Goal: Task Accomplishment & Management: Use online tool/utility

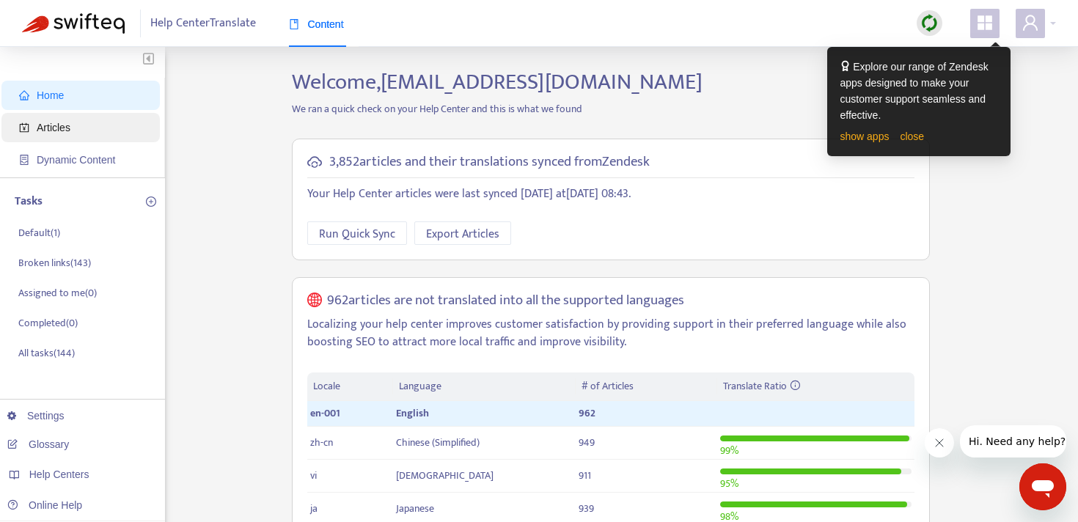
click at [87, 126] on span "Articles" at bounding box center [83, 127] width 129 height 29
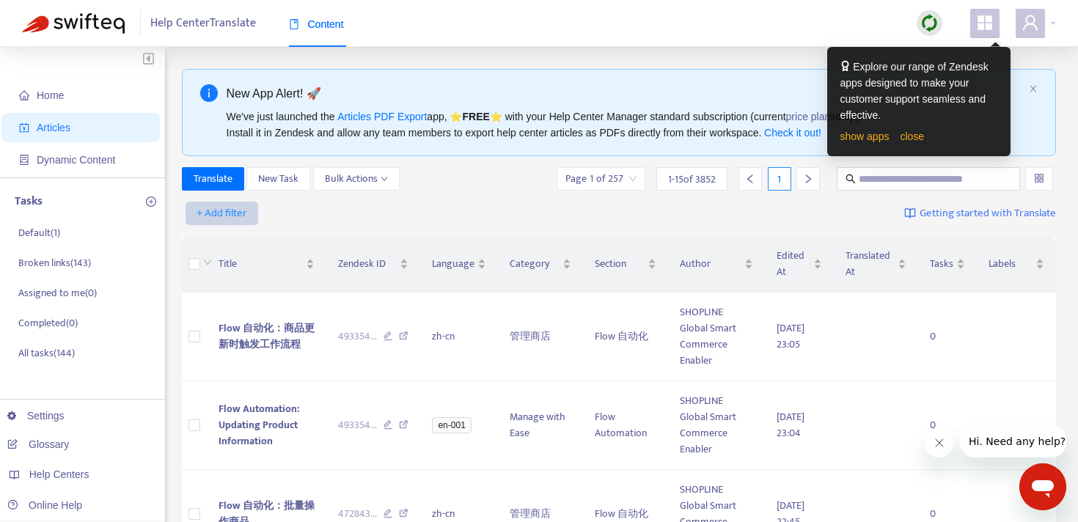
click at [232, 208] on span "+ Add filter" at bounding box center [222, 214] width 51 height 18
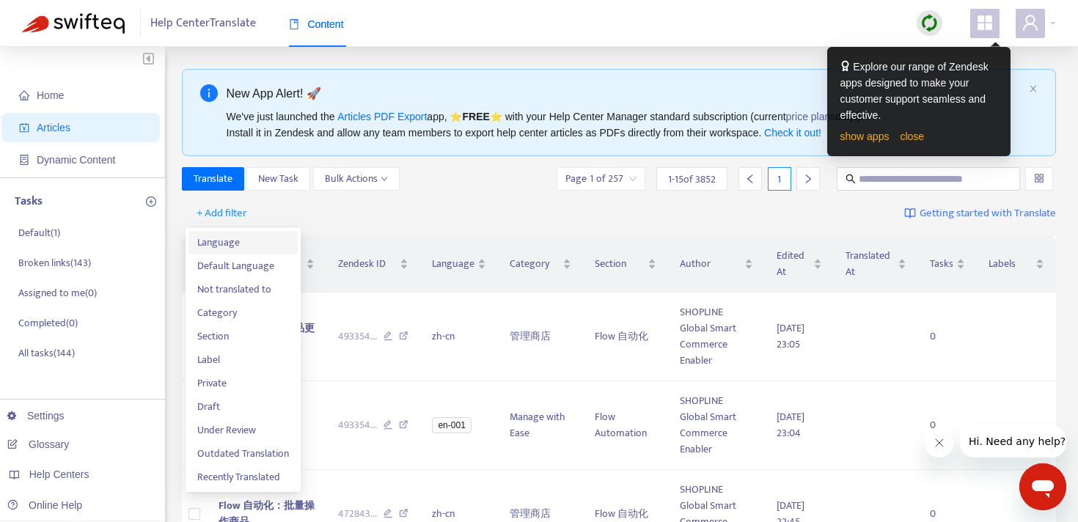
click at [249, 241] on span "Language" at bounding box center [243, 243] width 92 height 16
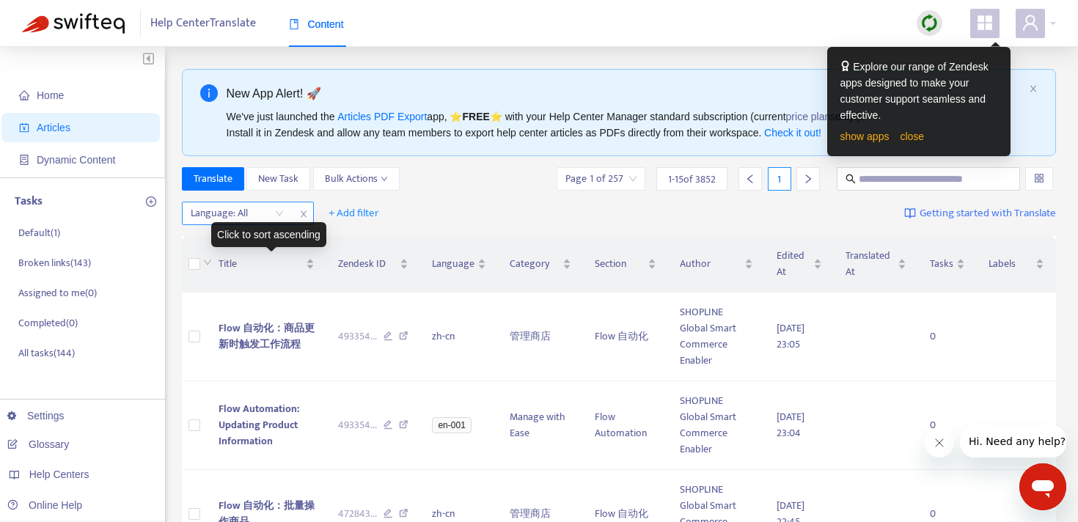
click at [260, 213] on div at bounding box center [230, 214] width 89 height 18
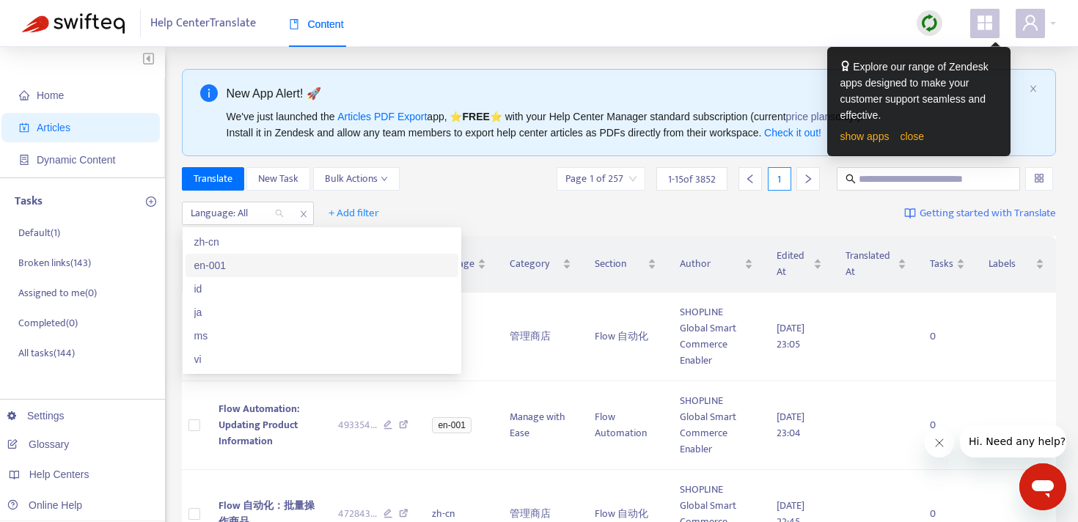
click at [257, 266] on div "en-001" at bounding box center [321, 265] width 255 height 16
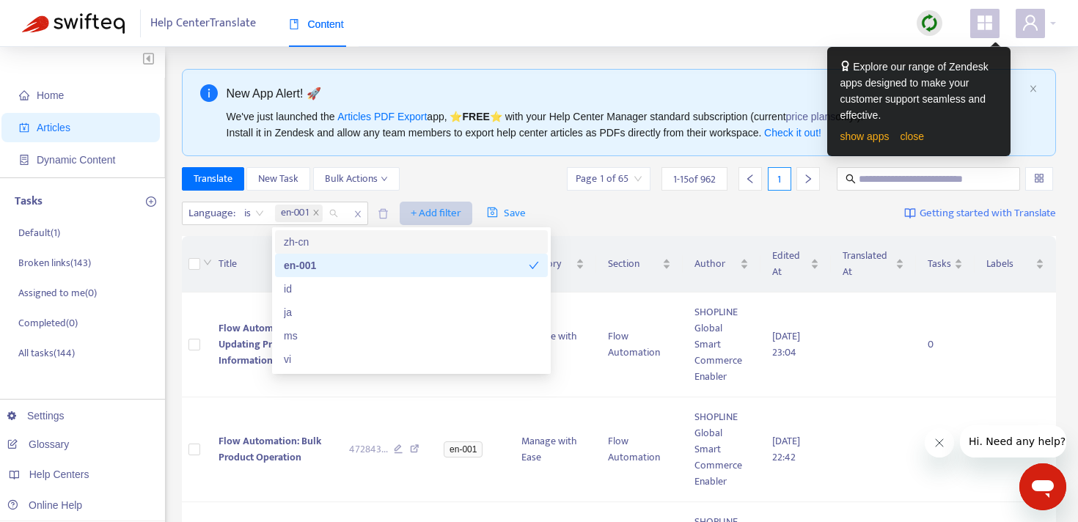
click at [435, 208] on span "+ Add filter" at bounding box center [436, 214] width 51 height 18
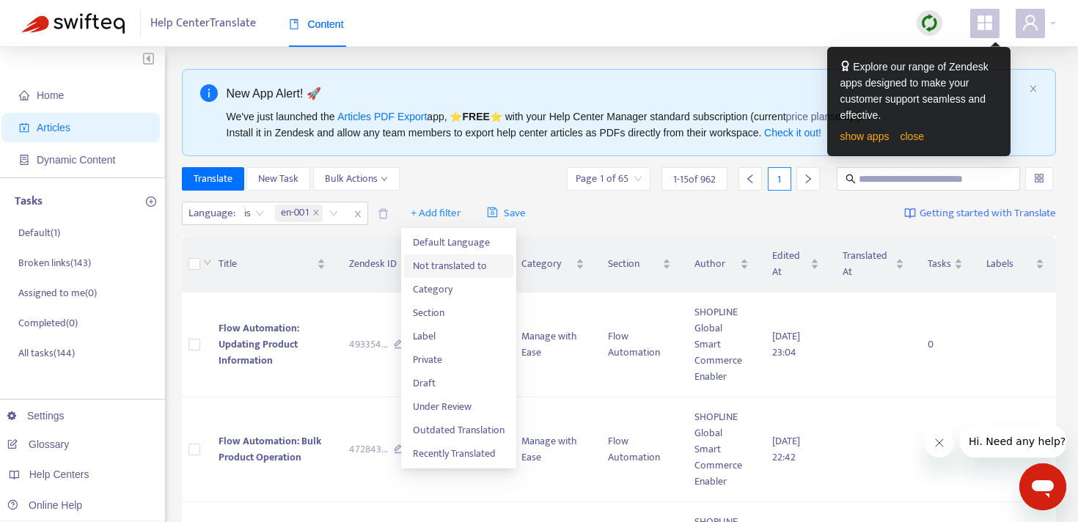
click at [447, 265] on span "Not translated to" at bounding box center [459, 266] width 92 height 16
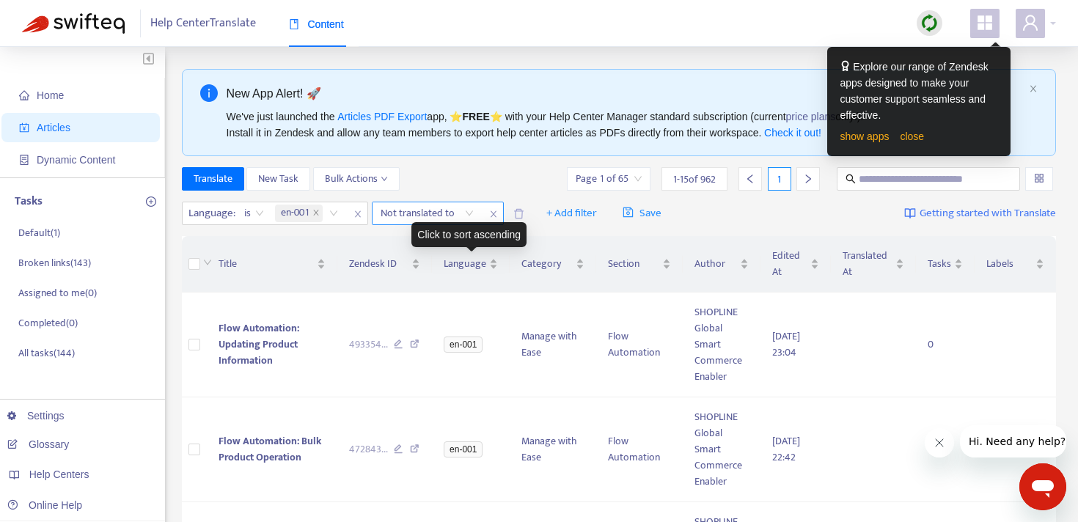
click at [471, 217] on div "Not translated to" at bounding box center [426, 213] width 109 height 22
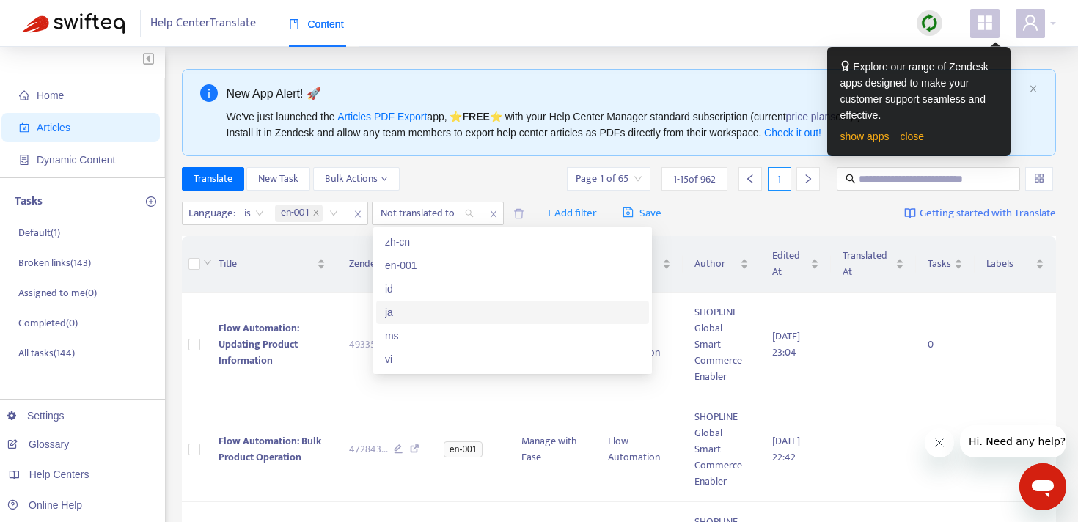
click at [435, 306] on div "ja" at bounding box center [512, 312] width 255 height 16
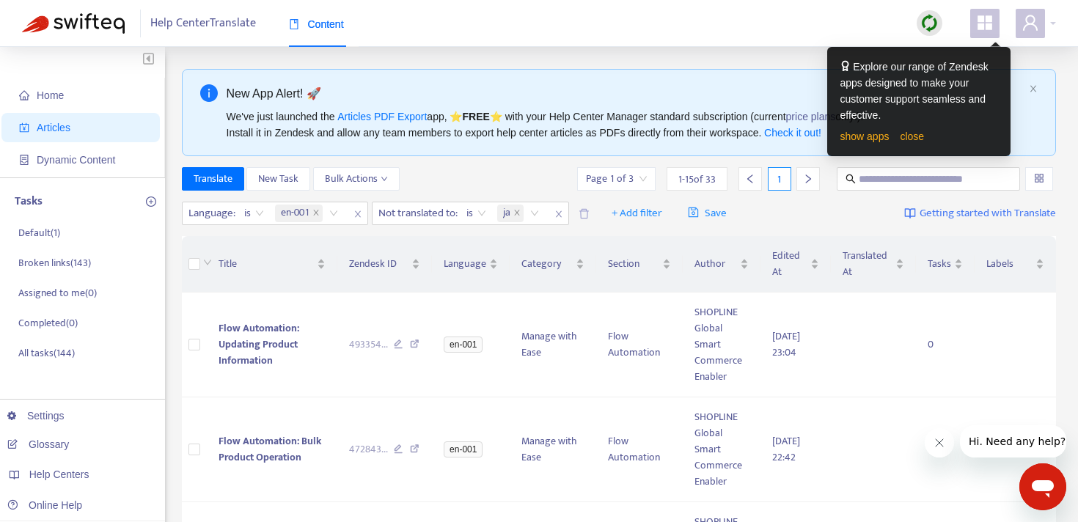
click at [817, 212] on div "Language : is en-001 Not translated to : is ja + Add filter Save Getting starte…" at bounding box center [619, 214] width 875 height 34
click at [907, 180] on input "text" at bounding box center [929, 179] width 141 height 16
paste input "**********"
type input "**********"
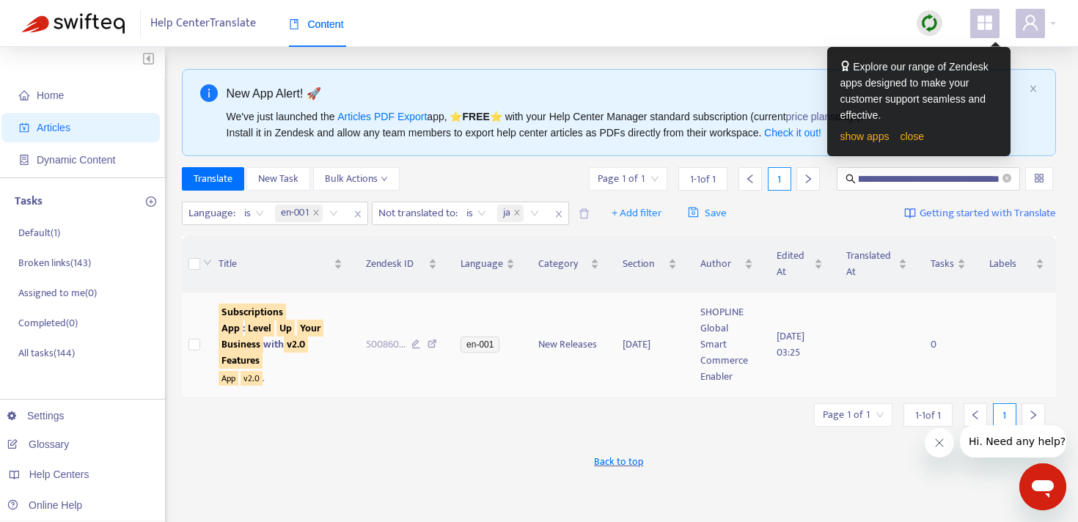
scroll to position [0, 0]
click at [1007, 180] on icon "close-circle" at bounding box center [1006, 178] width 9 height 9
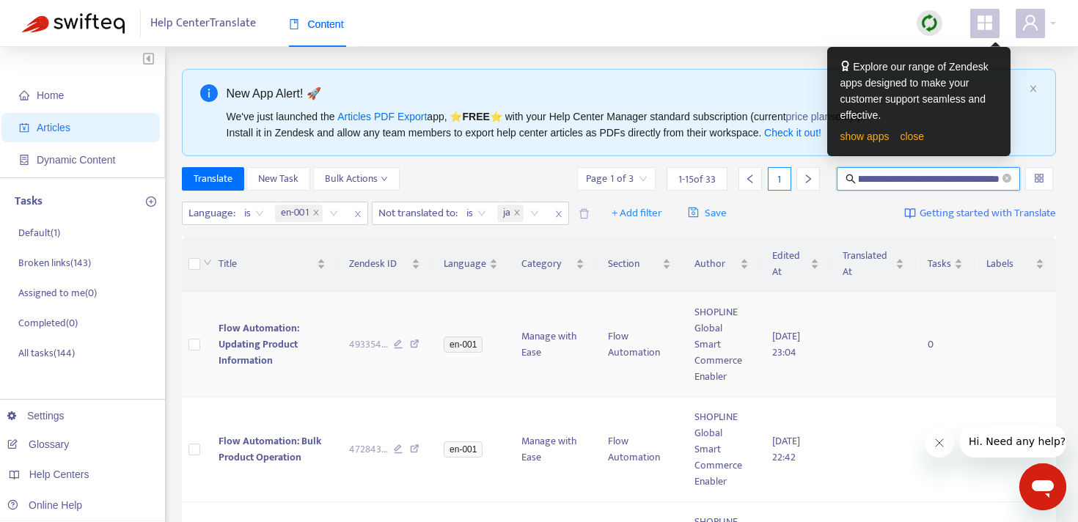
type input "**********"
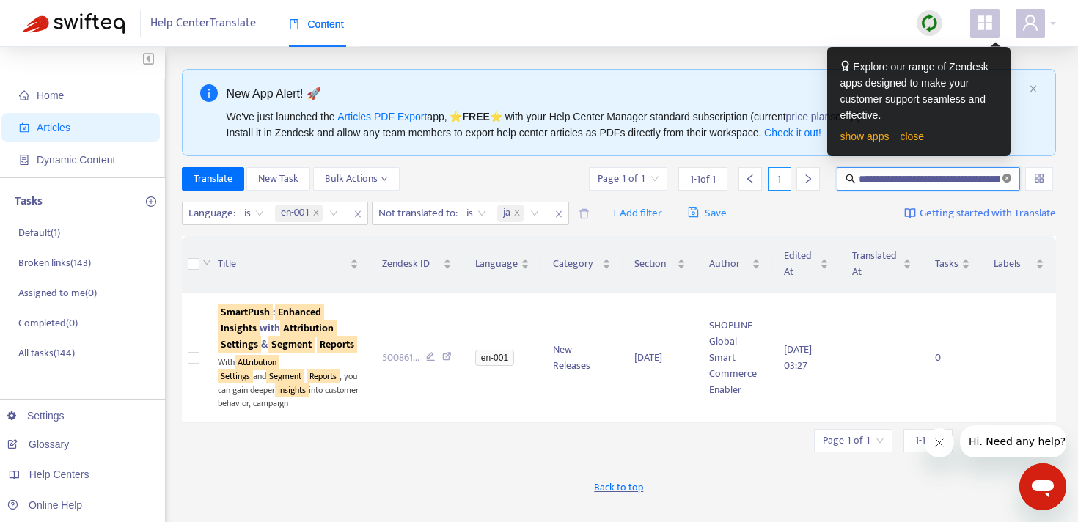
click at [1009, 176] on icon "close-circle" at bounding box center [1006, 178] width 9 height 9
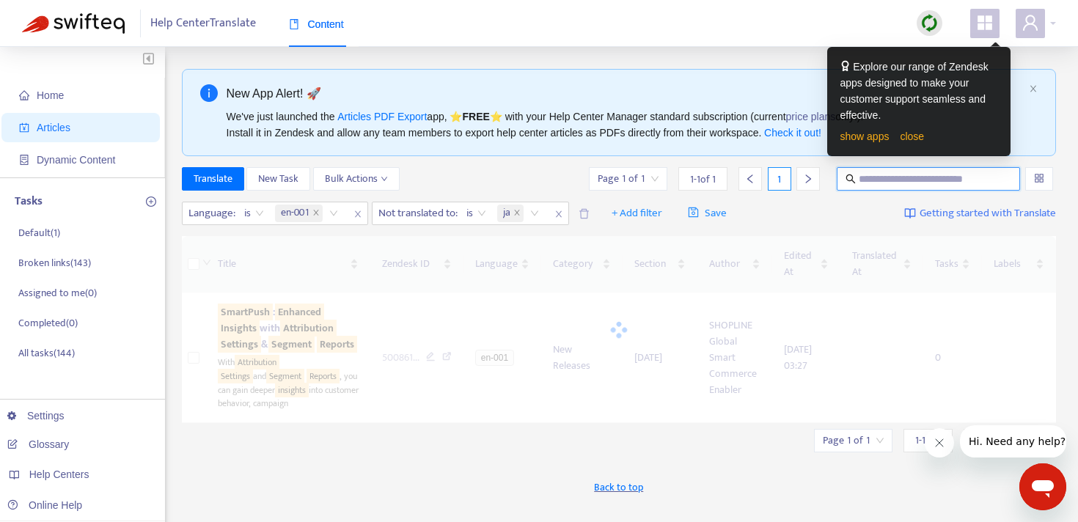
paste input "**********"
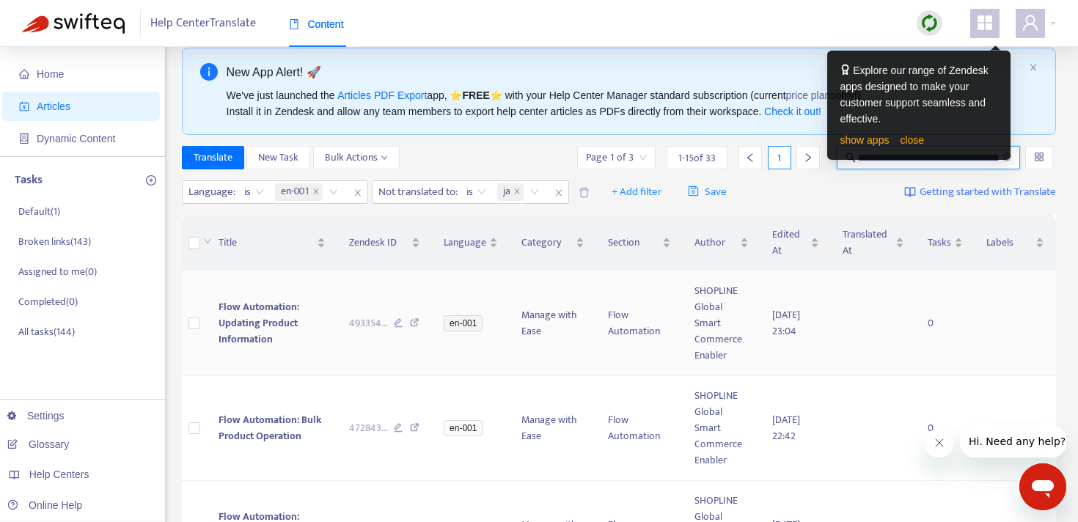
scroll to position [25, 0]
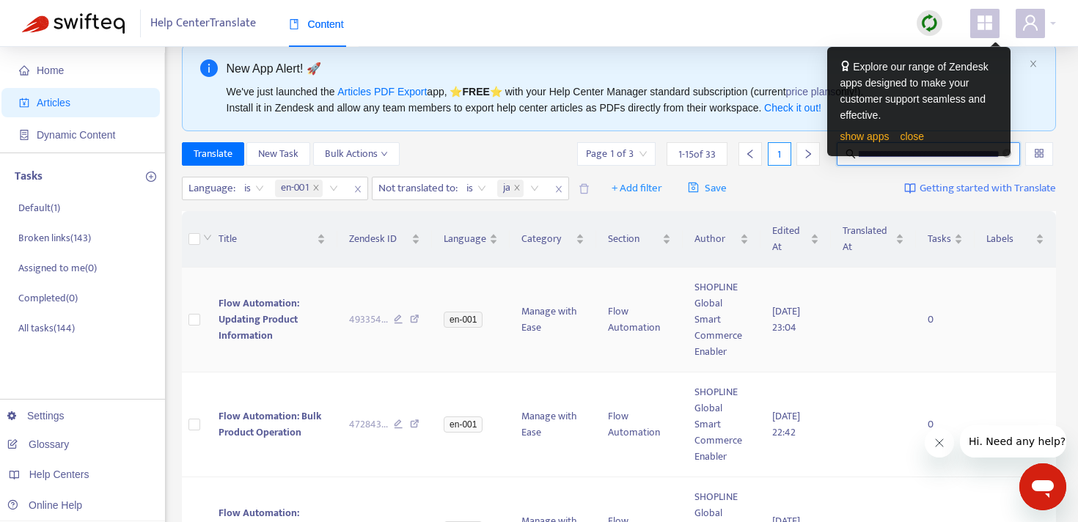
type input "**********"
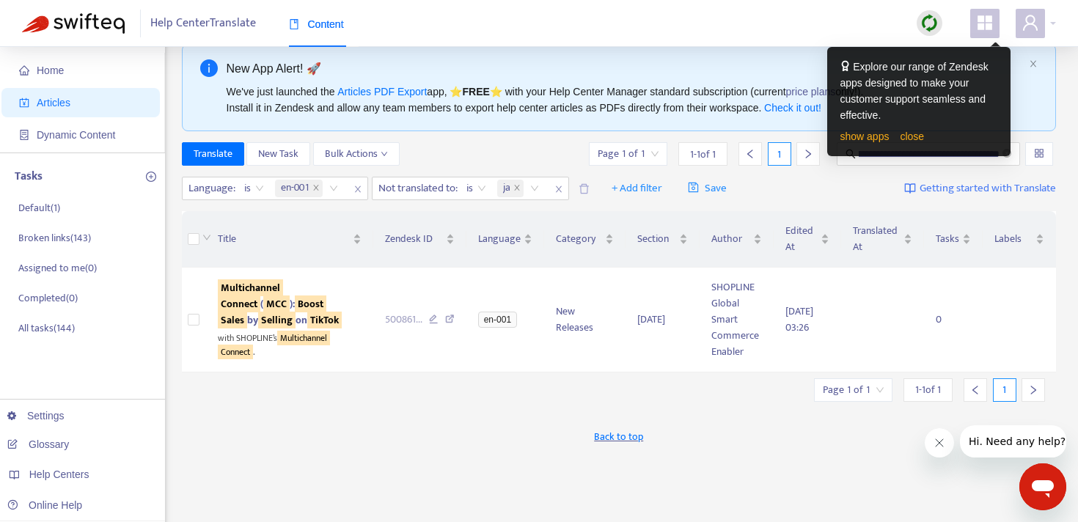
scroll to position [0, 0]
click at [1010, 157] on icon "close-circle" at bounding box center [1006, 153] width 9 height 9
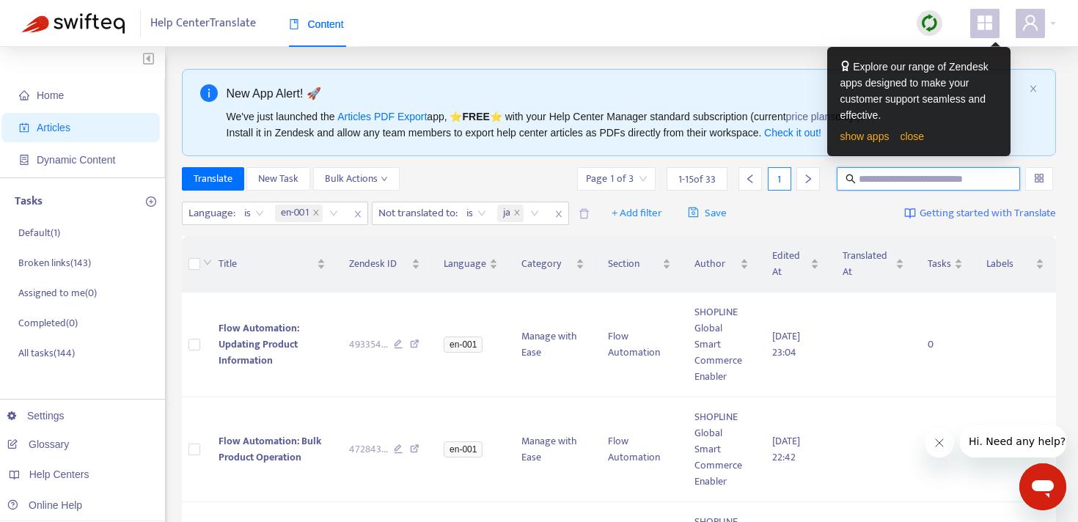
paste input "**********"
type input "**********"
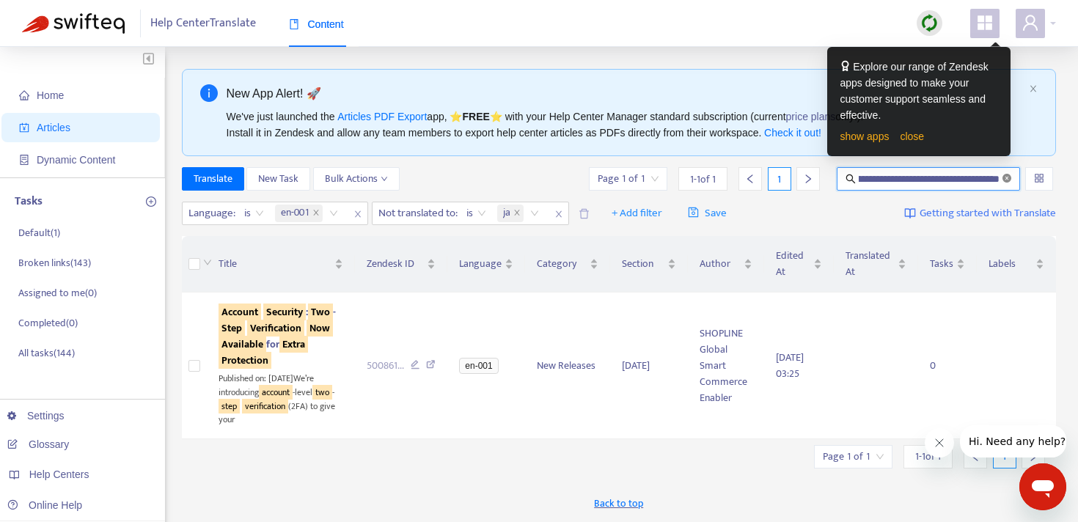
click at [1007, 180] on icon "close-circle" at bounding box center [1006, 178] width 9 height 9
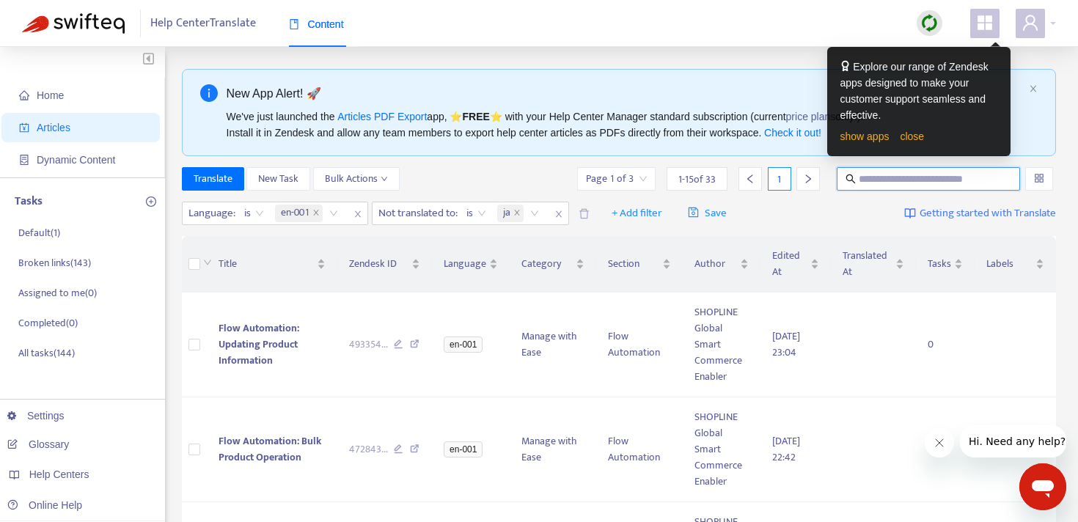
click at [825, 17] on div "Help Center Translate Content" at bounding box center [539, 23] width 1078 height 47
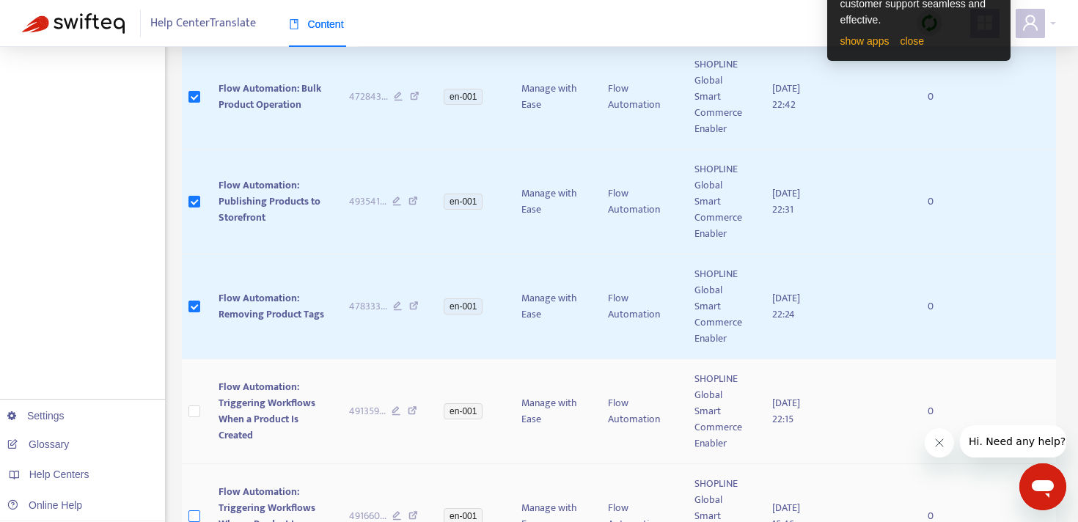
scroll to position [435, 0]
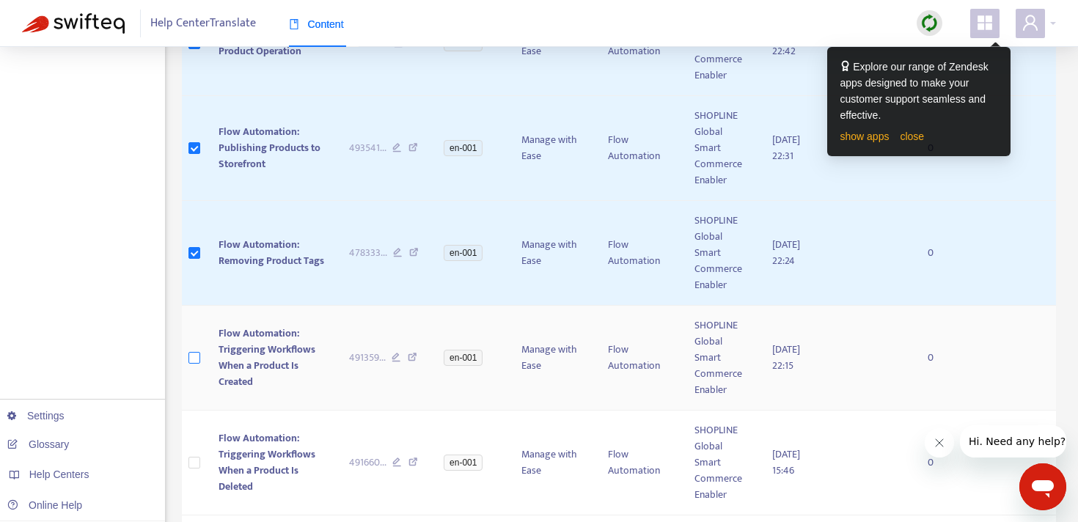
click at [198, 364] on label at bounding box center [194, 358] width 12 height 16
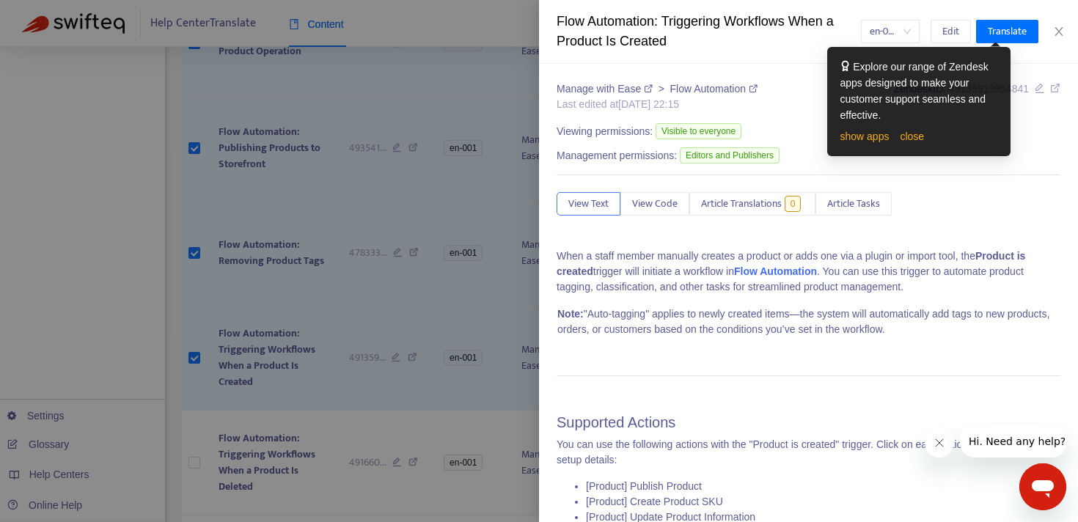
click at [199, 467] on div at bounding box center [539, 261] width 1078 height 522
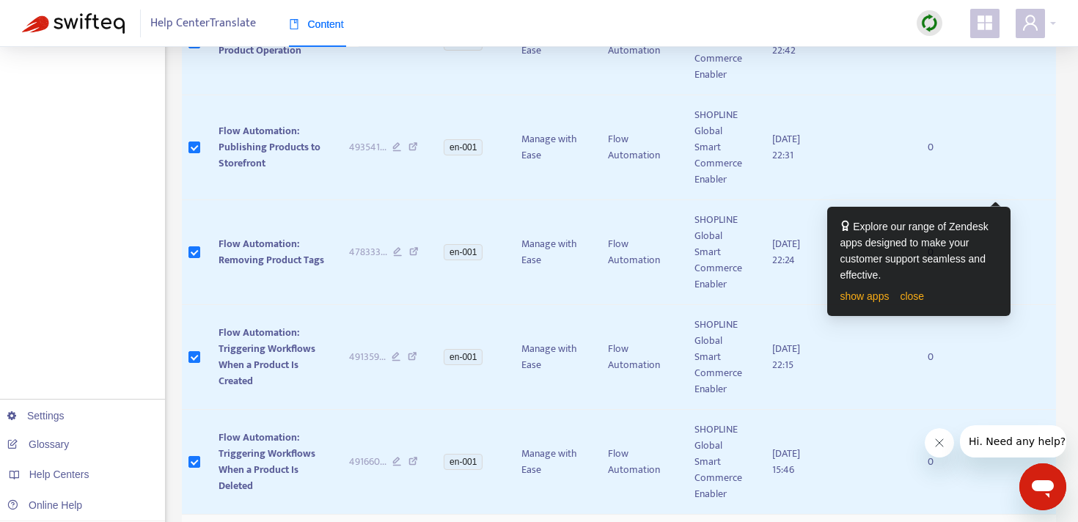
scroll to position [595, 0]
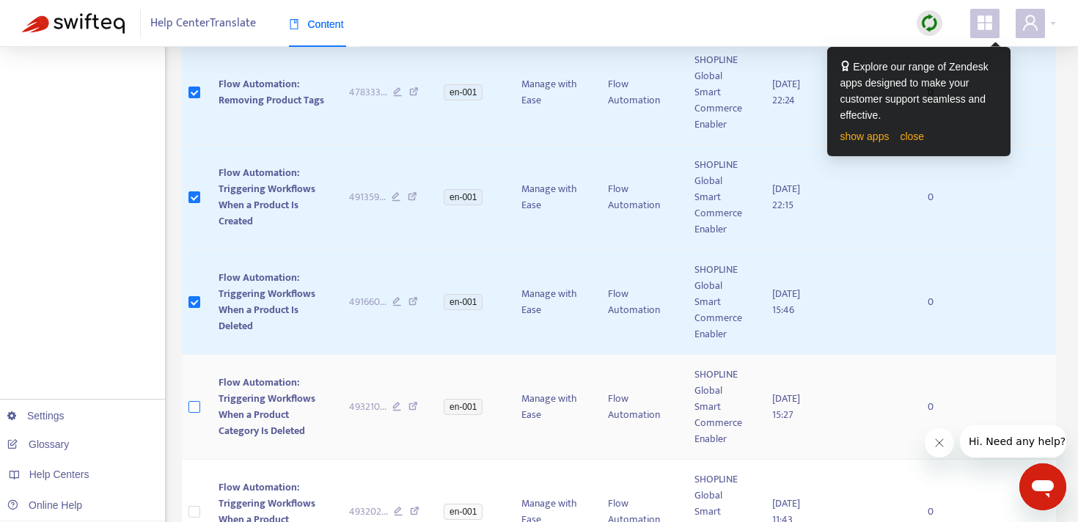
click at [197, 414] on label at bounding box center [194, 407] width 12 height 16
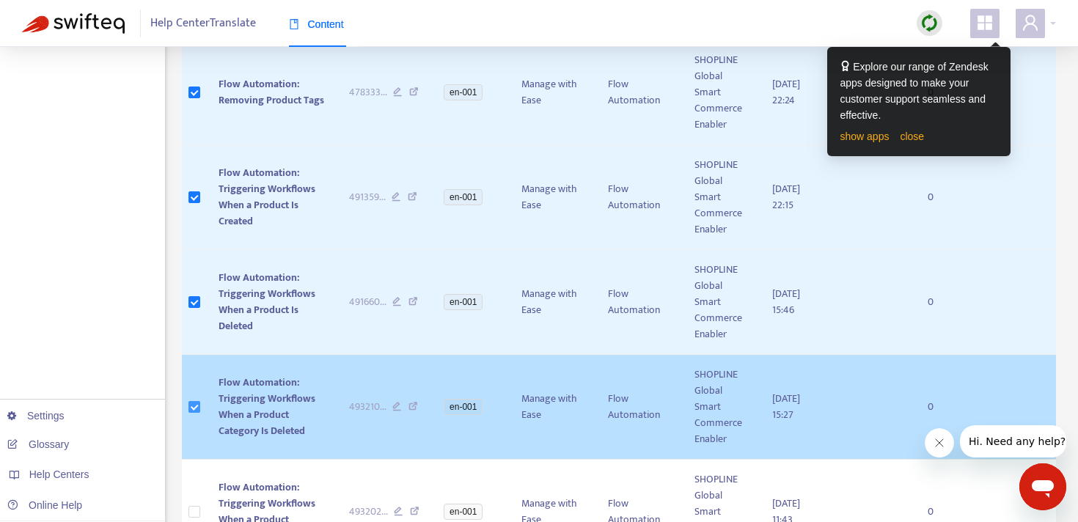
scroll to position [656, 0]
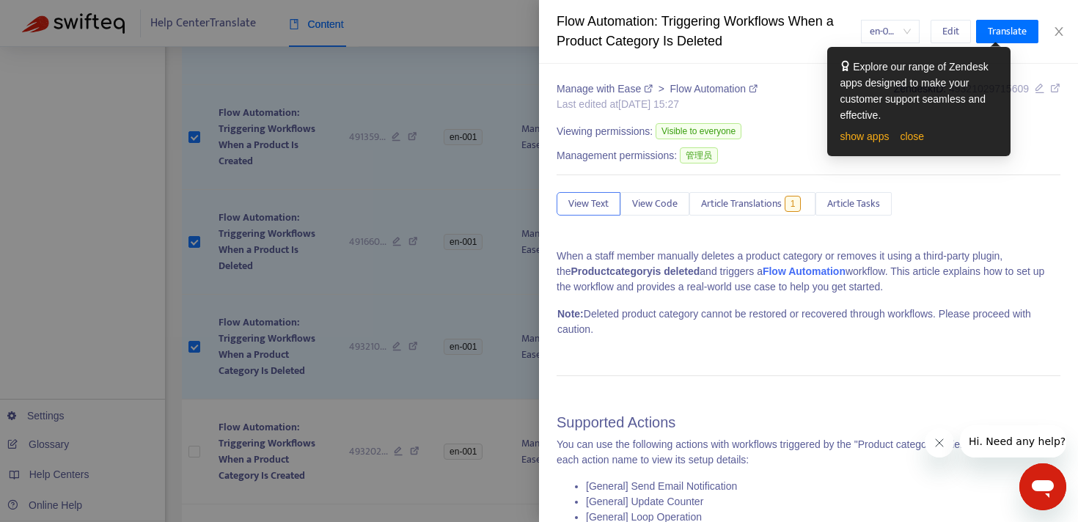
click at [192, 455] on div at bounding box center [539, 261] width 1078 height 522
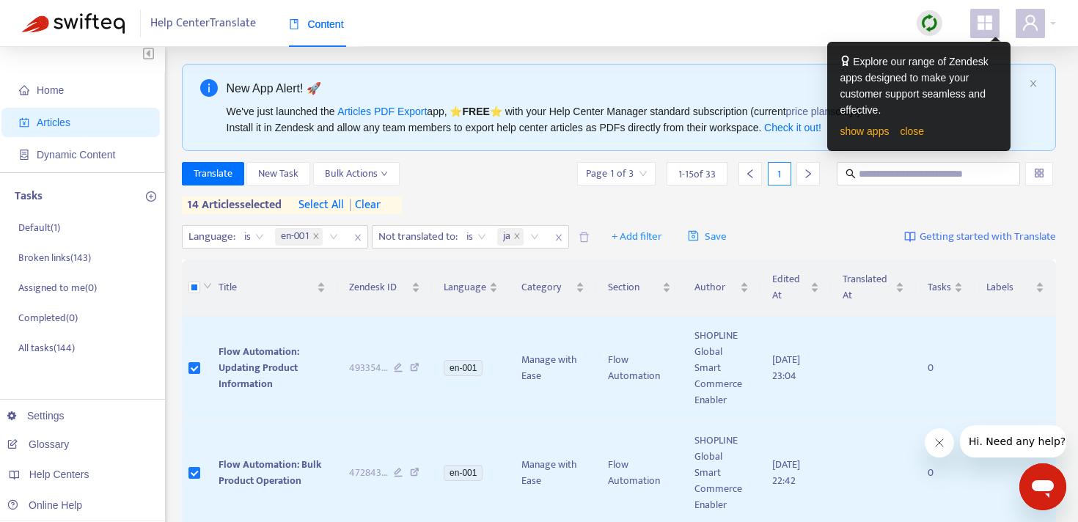
scroll to position [0, 0]
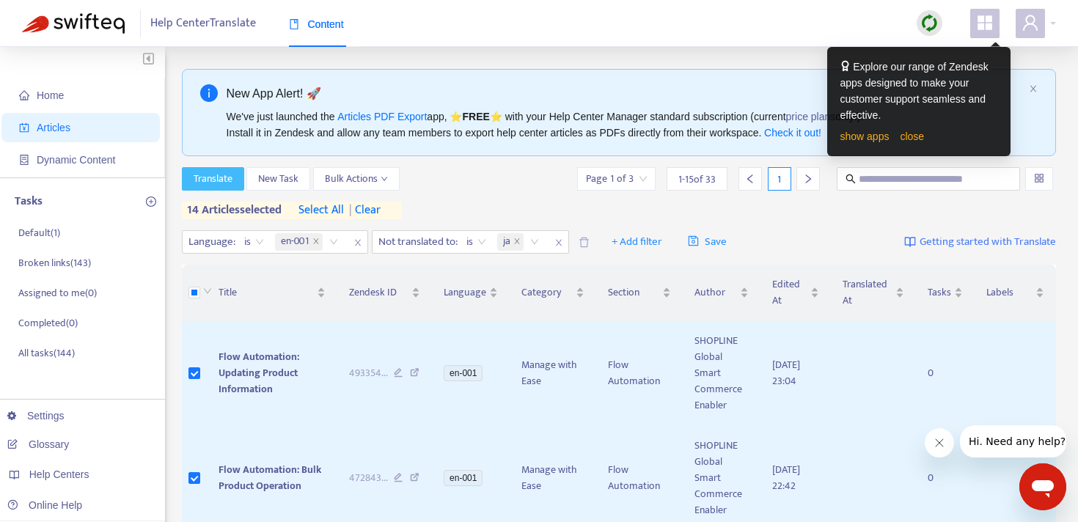
click at [220, 180] on span "Translate" at bounding box center [213, 179] width 39 height 16
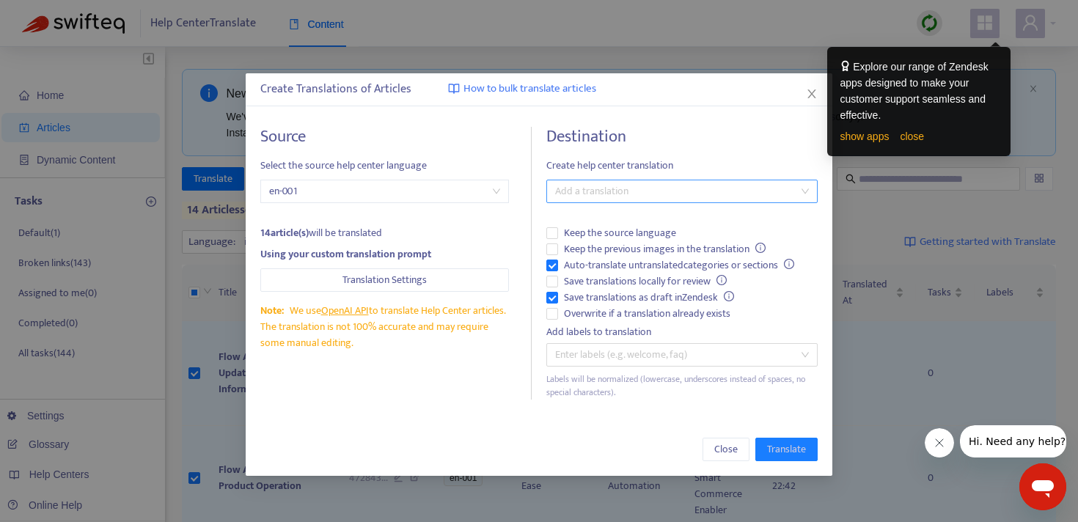
click at [594, 180] on div "Add a translation" at bounding box center [681, 191] width 271 height 23
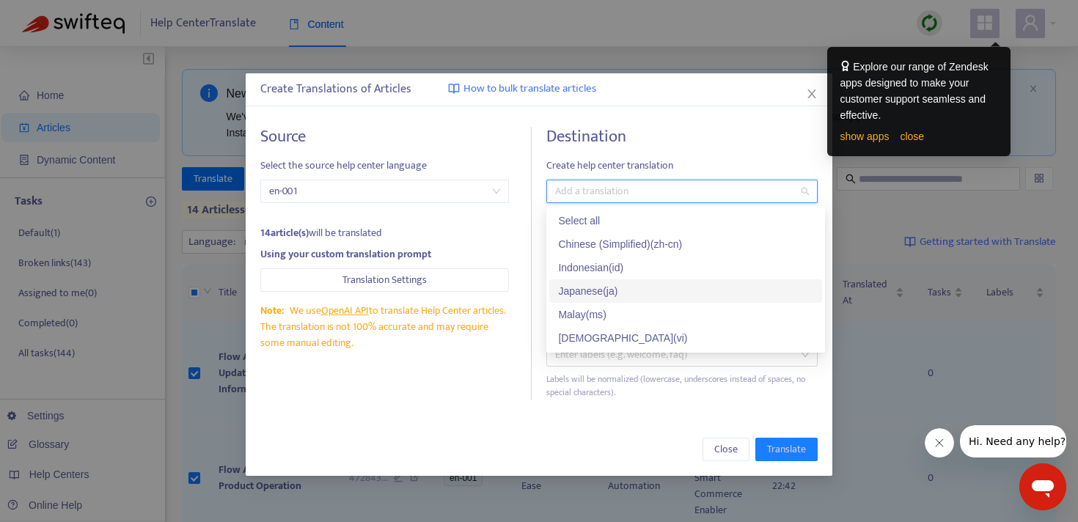
click at [585, 284] on div "Japanese ( ja )" at bounding box center [685, 291] width 255 height 16
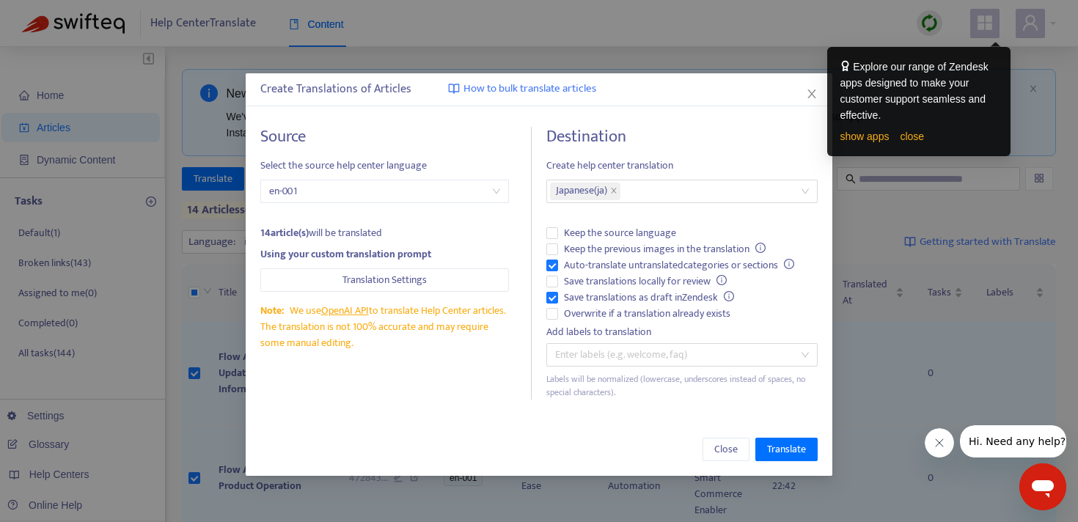
click at [501, 419] on div "Create Translations of Articles How to bulk translate articles Source Select th…" at bounding box center [539, 274] width 587 height 403
click at [790, 449] on span "Translate" at bounding box center [786, 449] width 39 height 16
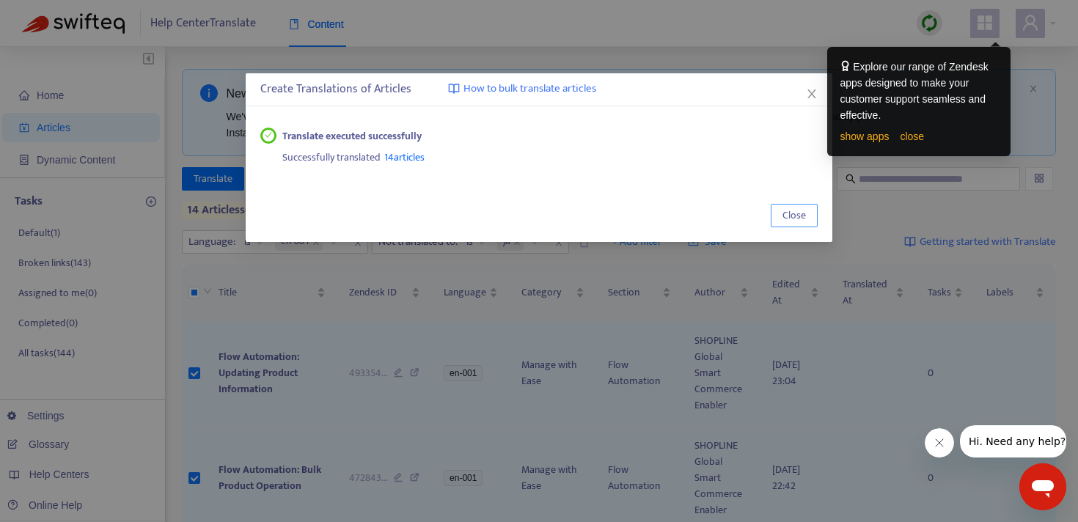
click at [800, 216] on span "Close" at bounding box center [793, 216] width 23 height 16
